Goal: Navigation & Orientation: Find specific page/section

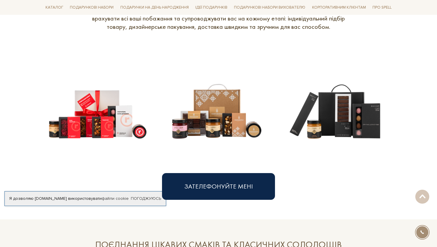
scroll to position [253, 0]
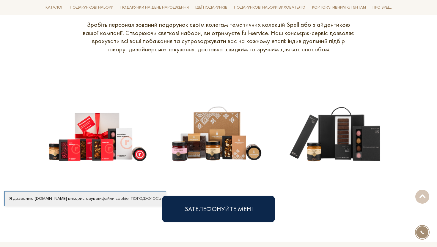
click at [196, 145] on img at bounding box center [216, 126] width 109 height 109
click at [214, 137] on img at bounding box center [216, 126] width 109 height 109
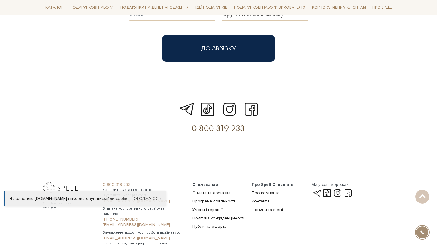
scroll to position [1761, 0]
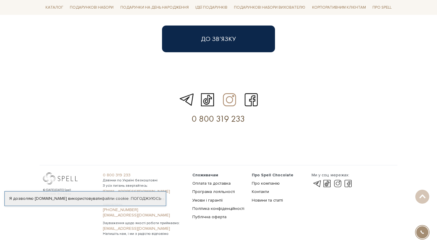
click at [226, 91] on link at bounding box center [229, 99] width 18 height 17
